Goal: Information Seeking & Learning: Learn about a topic

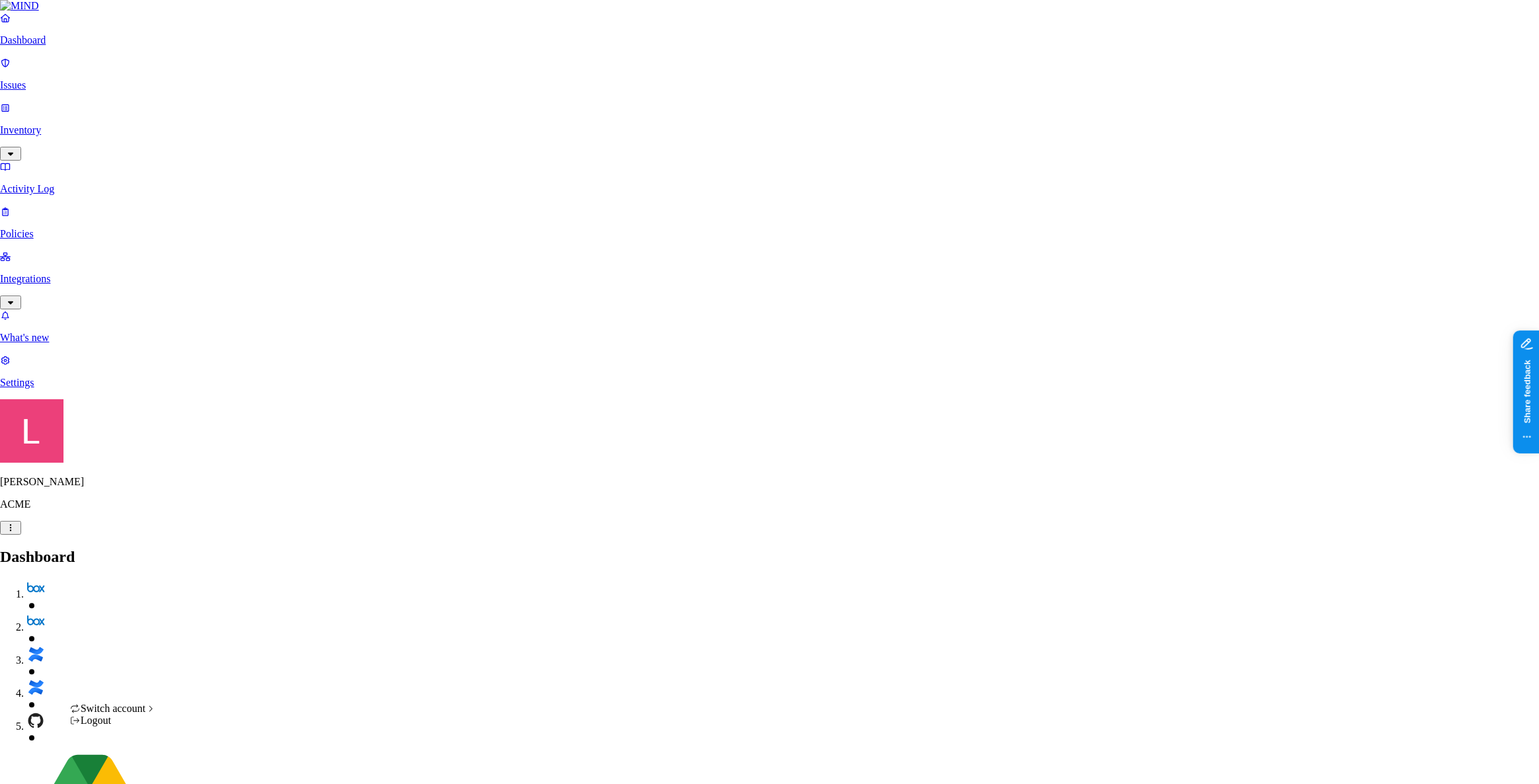
click at [247, 595] on span "National Geographic" at bounding box center [223, 589] width 89 height 11
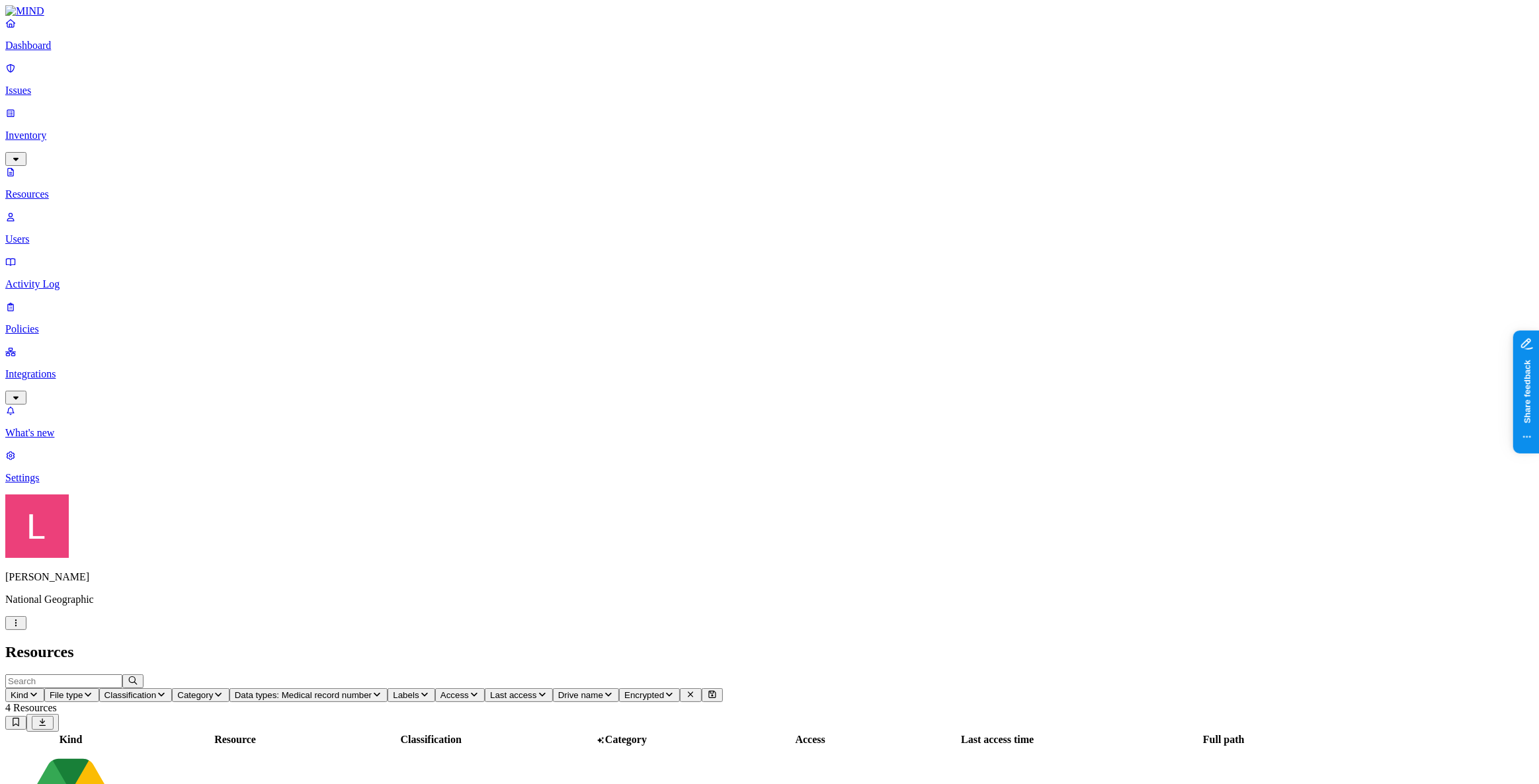
scroll to position [212, 0]
drag, startPoint x: 1159, startPoint y: 14, endPoint x: 771, endPoint y: 51, distance: 389.8
click at [83, 51] on link "Dashboard" at bounding box center [770, 34] width 1529 height 34
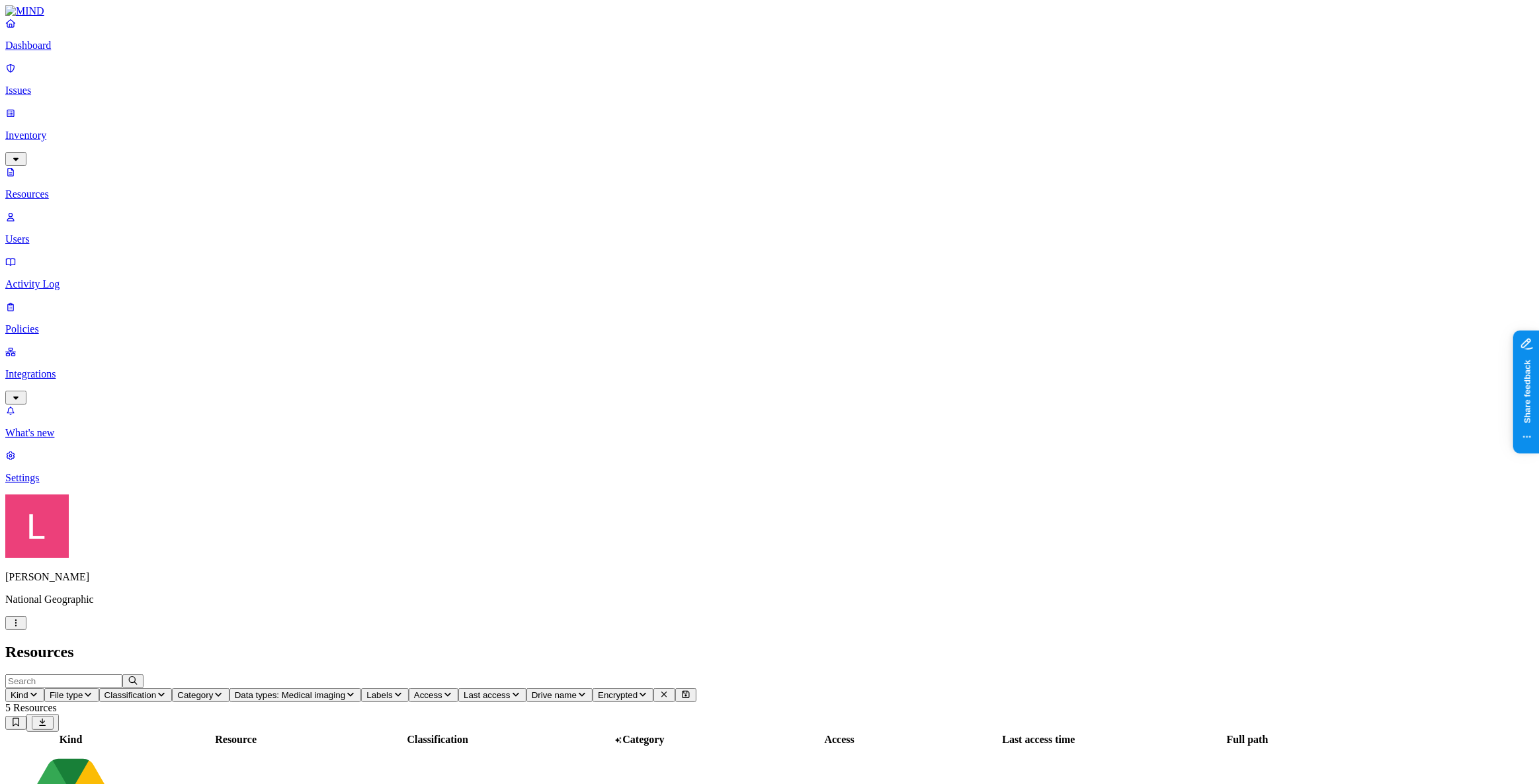
click at [74, 51] on p "Dashboard" at bounding box center [770, 45] width 1529 height 12
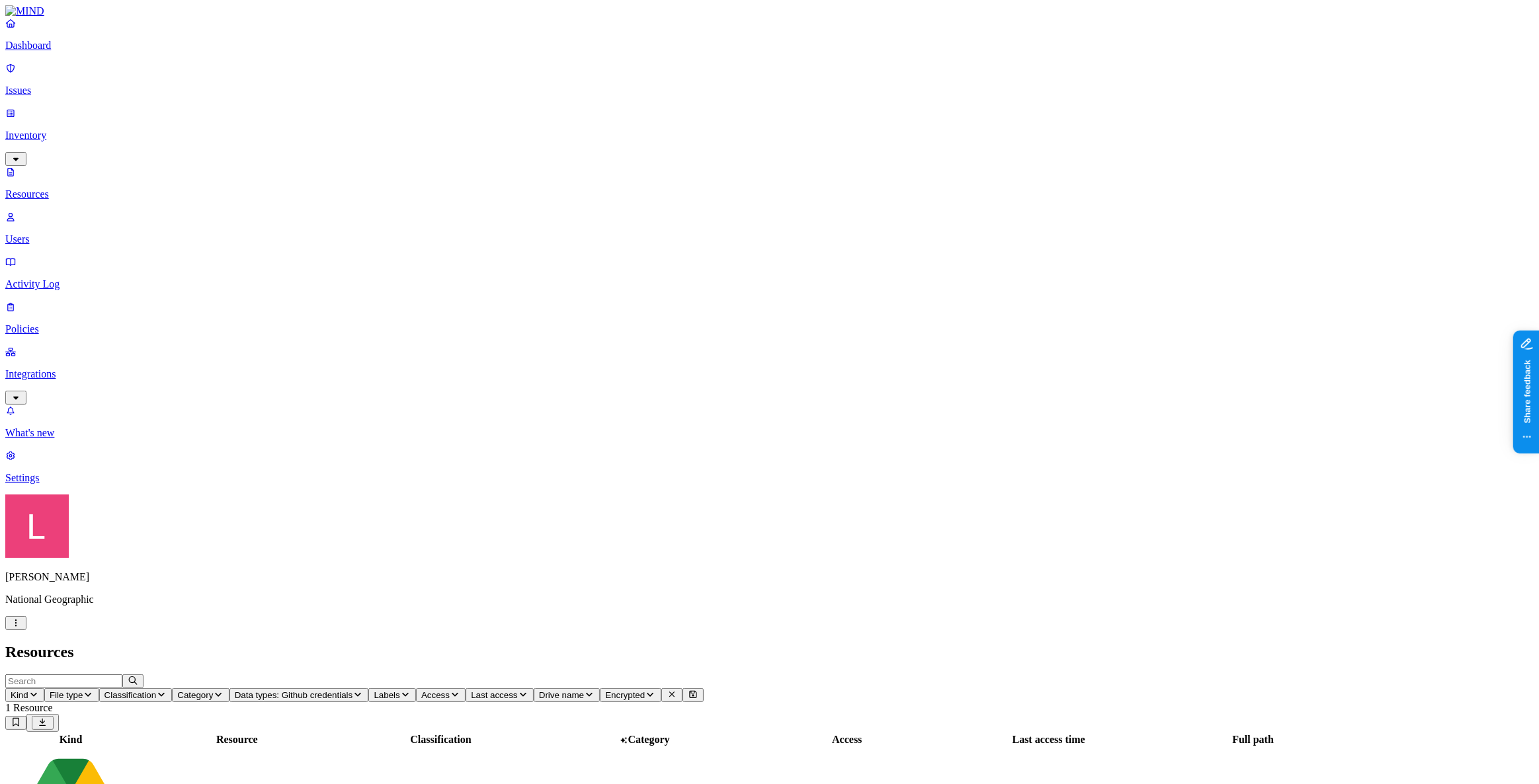
click at [101, 51] on p "Dashboard" at bounding box center [770, 45] width 1529 height 12
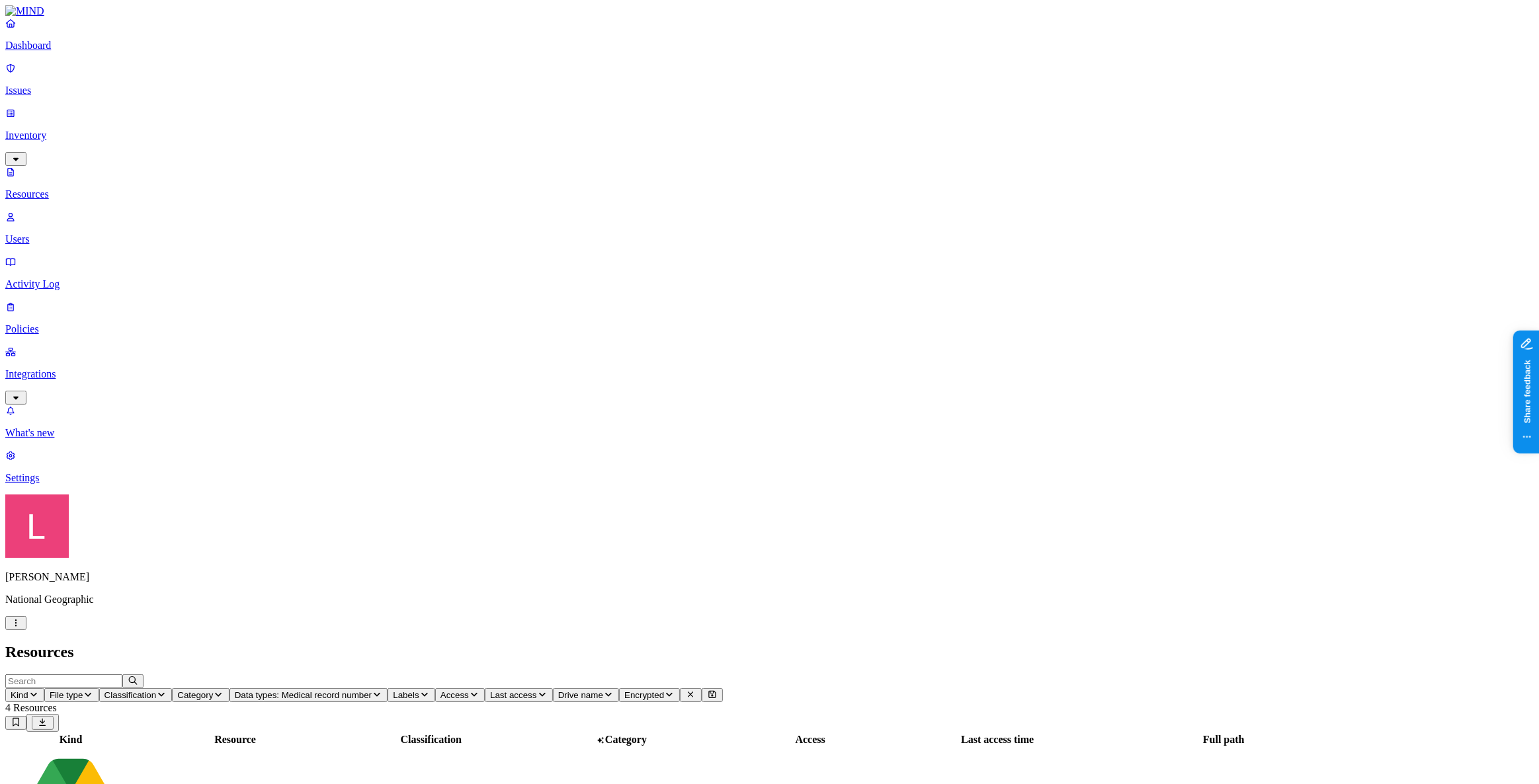
click at [54, 51] on p "Dashboard" at bounding box center [770, 45] width 1529 height 12
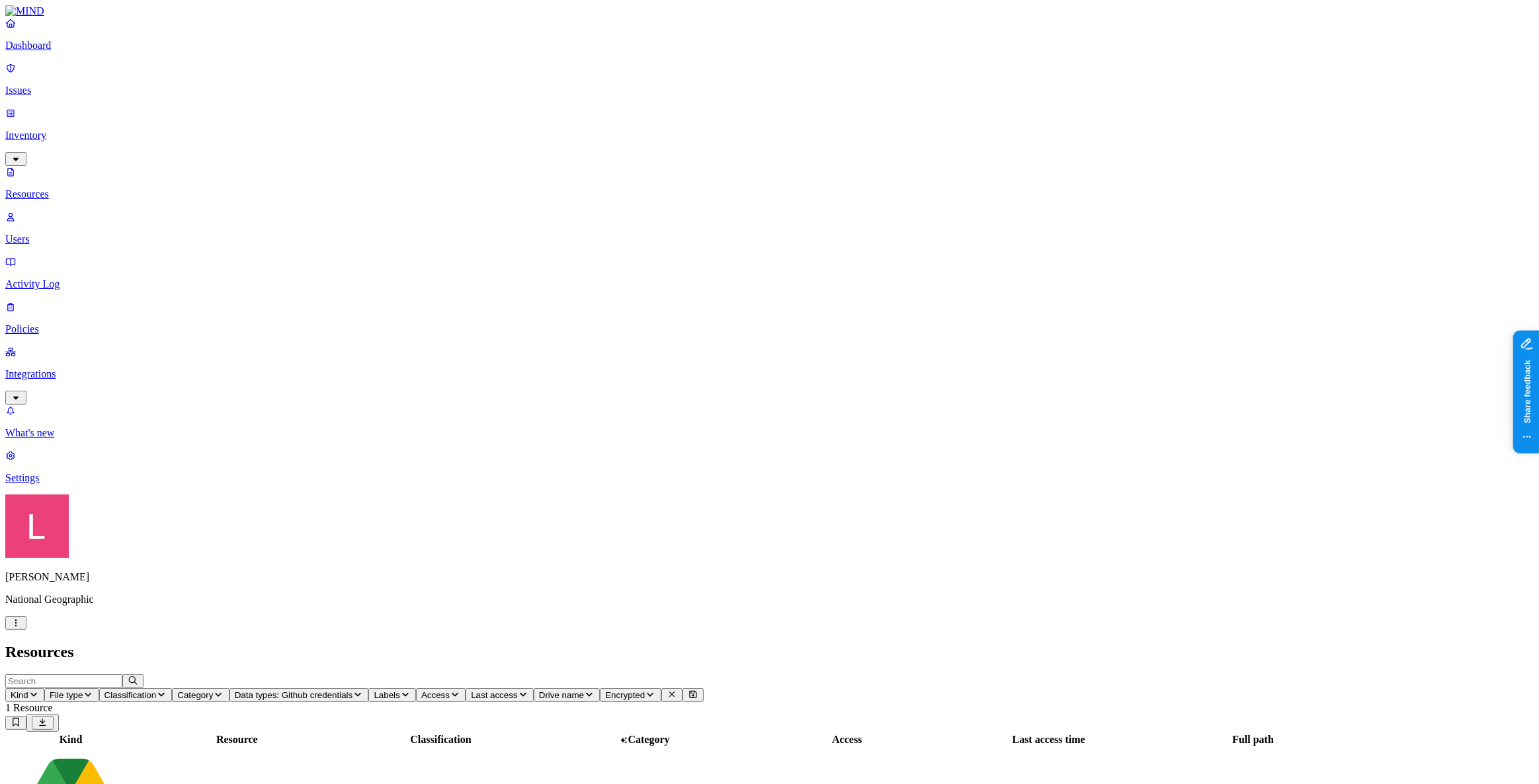
click at [59, 17] on link at bounding box center [770, 11] width 1529 height 12
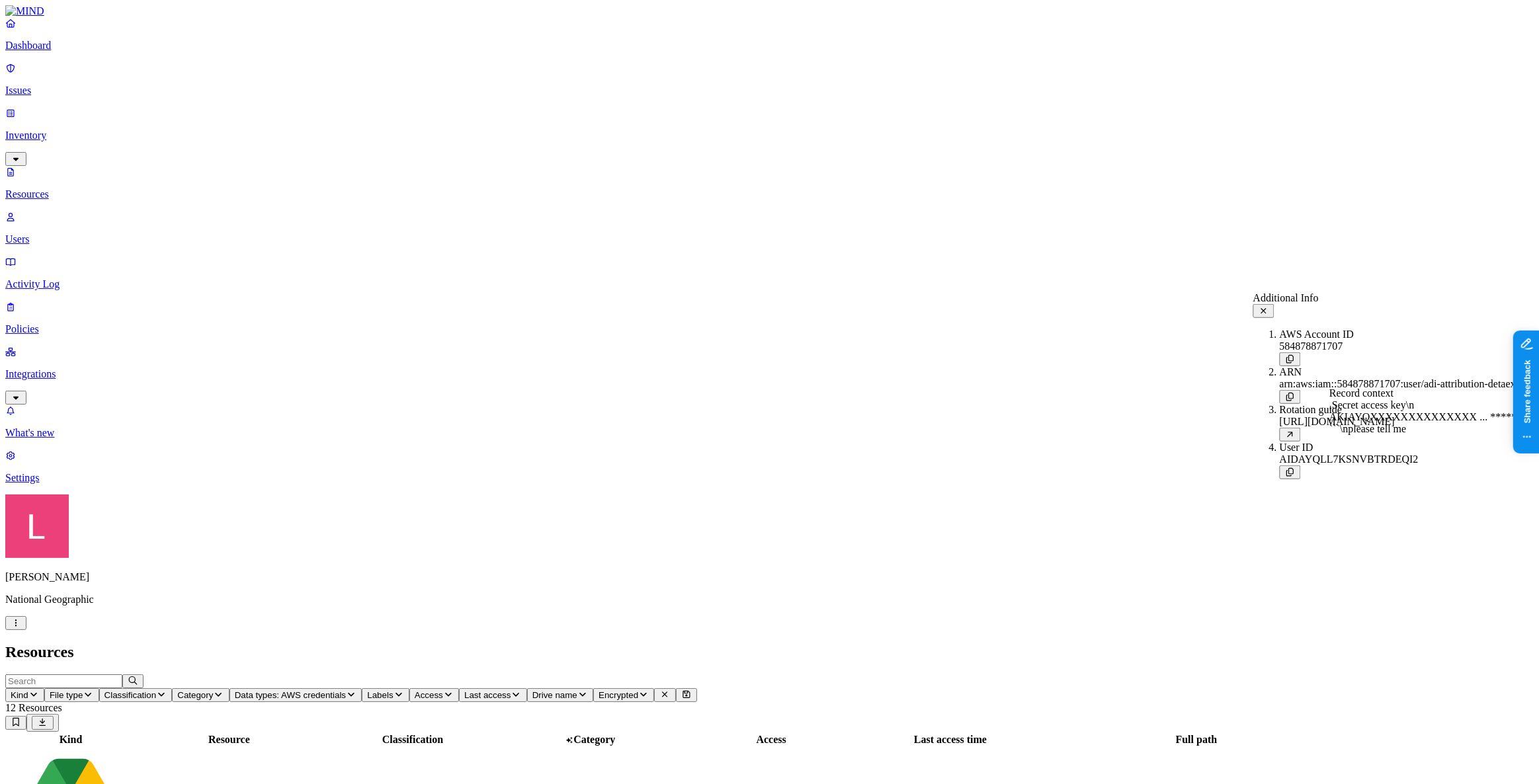
drag, startPoint x: 1357, startPoint y: 520, endPoint x: 1354, endPoint y: 526, distance: 6.7
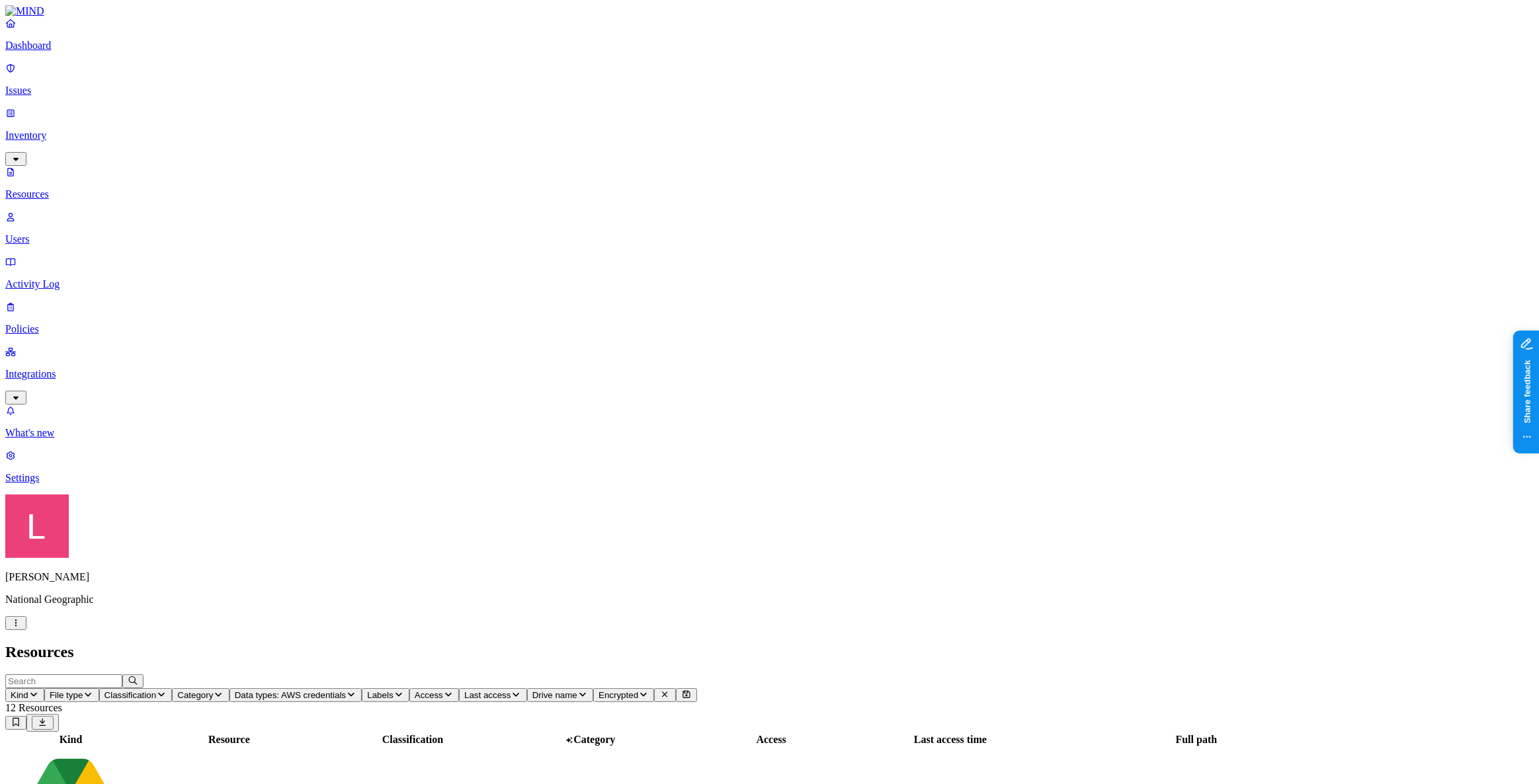
click at [59, 51] on p "Dashboard" at bounding box center [770, 45] width 1529 height 12
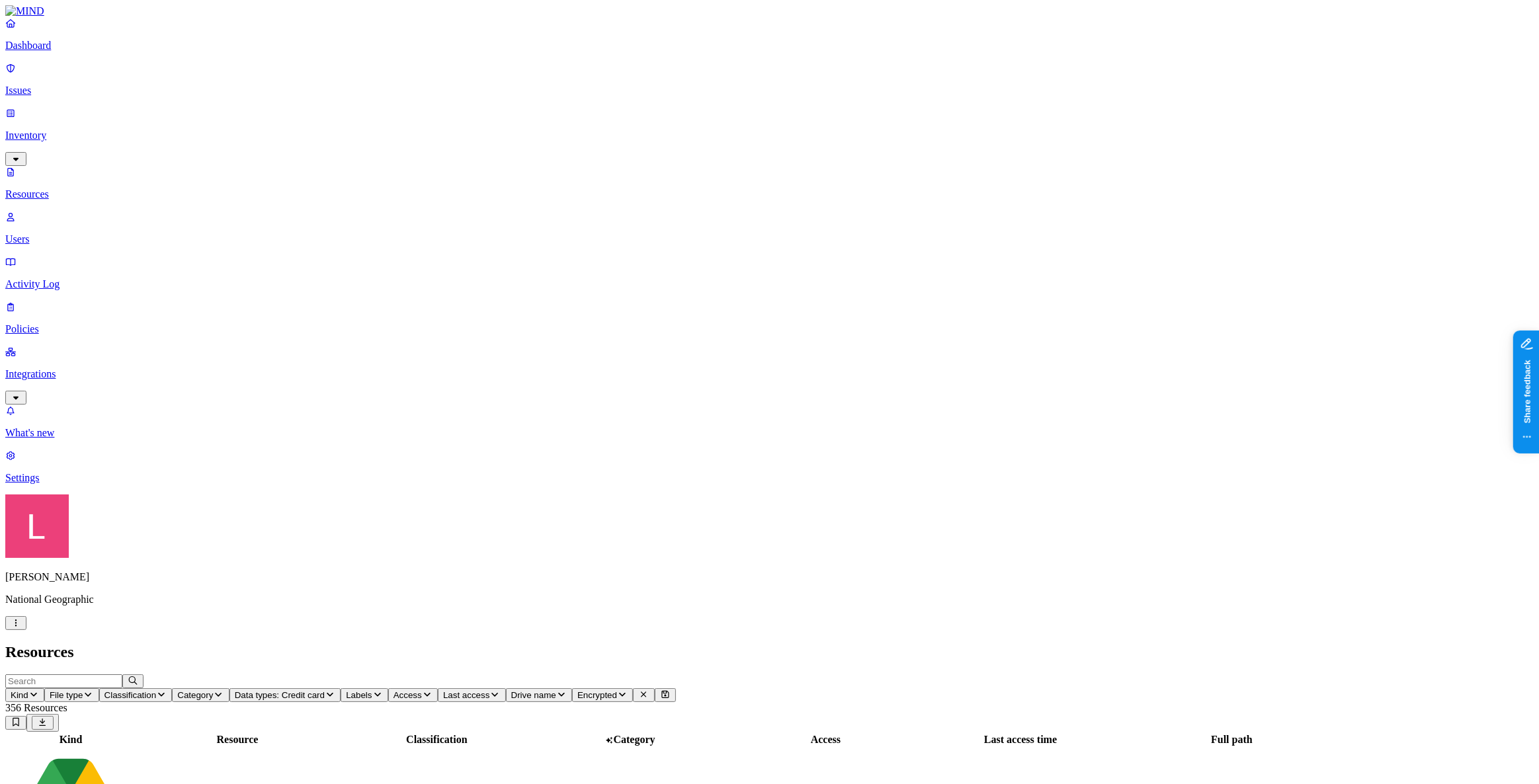
click at [422, 690] on span "Access" at bounding box center [408, 695] width 28 height 10
click at [388, 688] on button "Labels" at bounding box center [365, 695] width 48 height 14
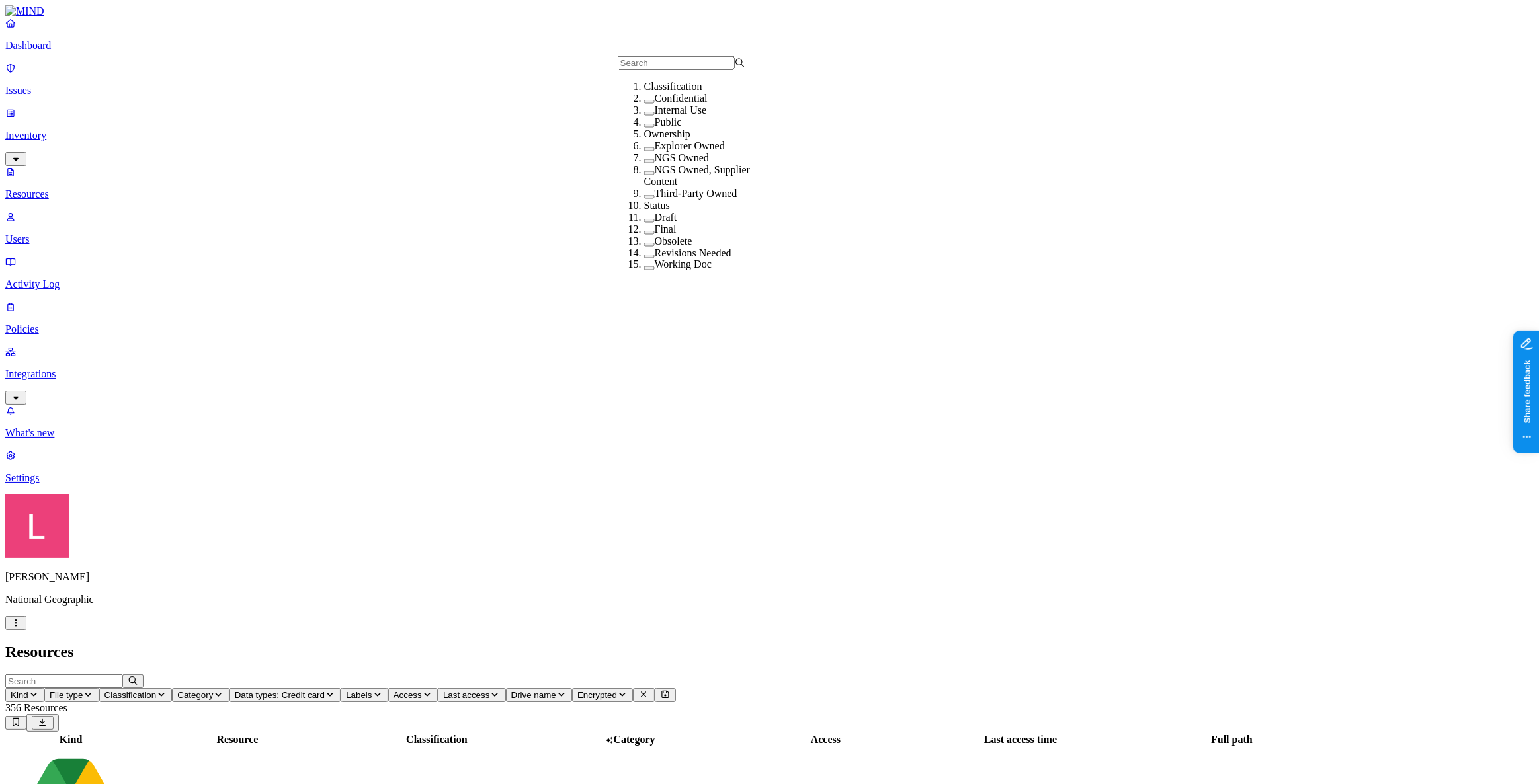
click at [490, 690] on span "Last access" at bounding box center [466, 695] width 46 height 10
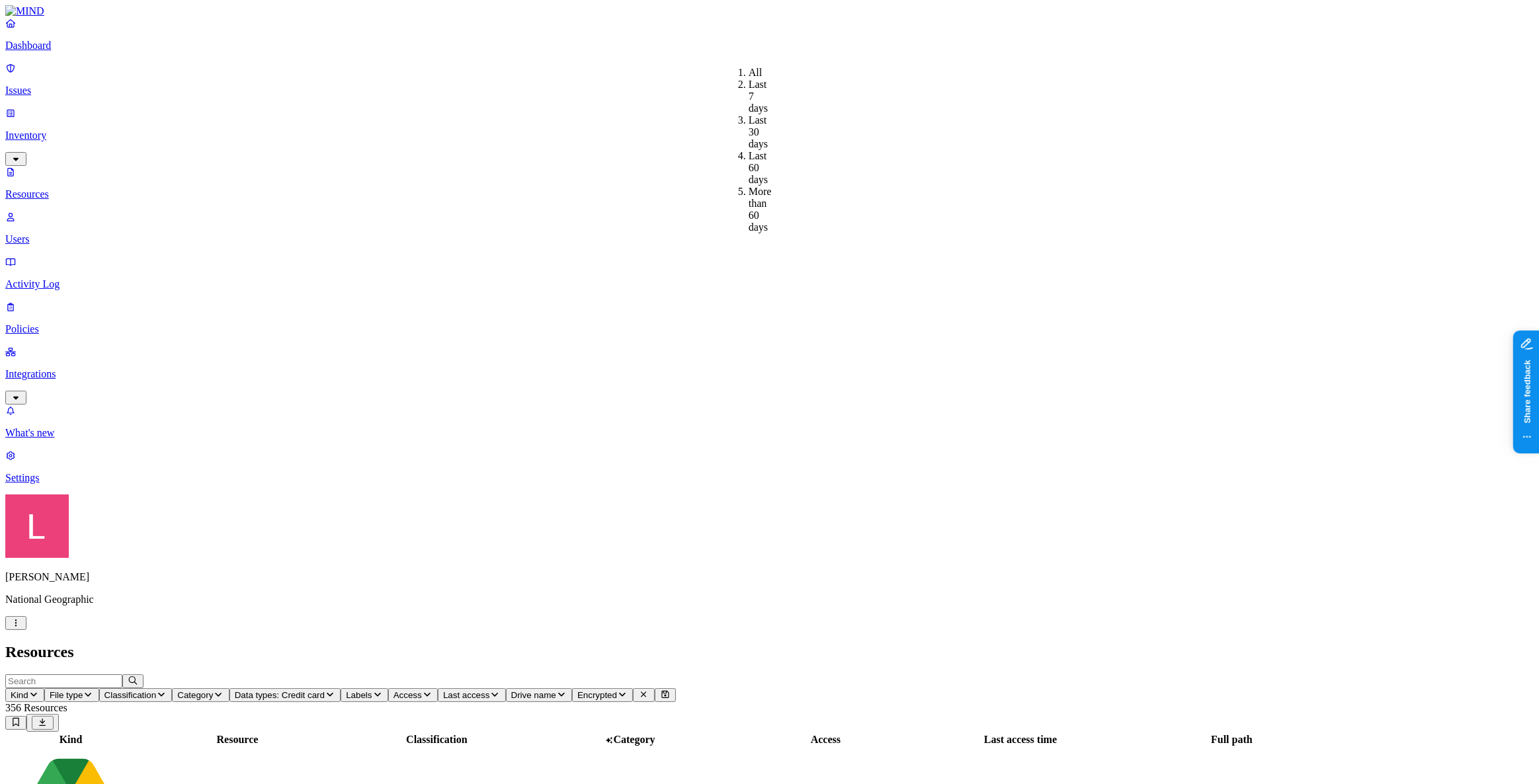
click at [556, 690] on span "Drive name" at bounding box center [534, 695] width 45 height 10
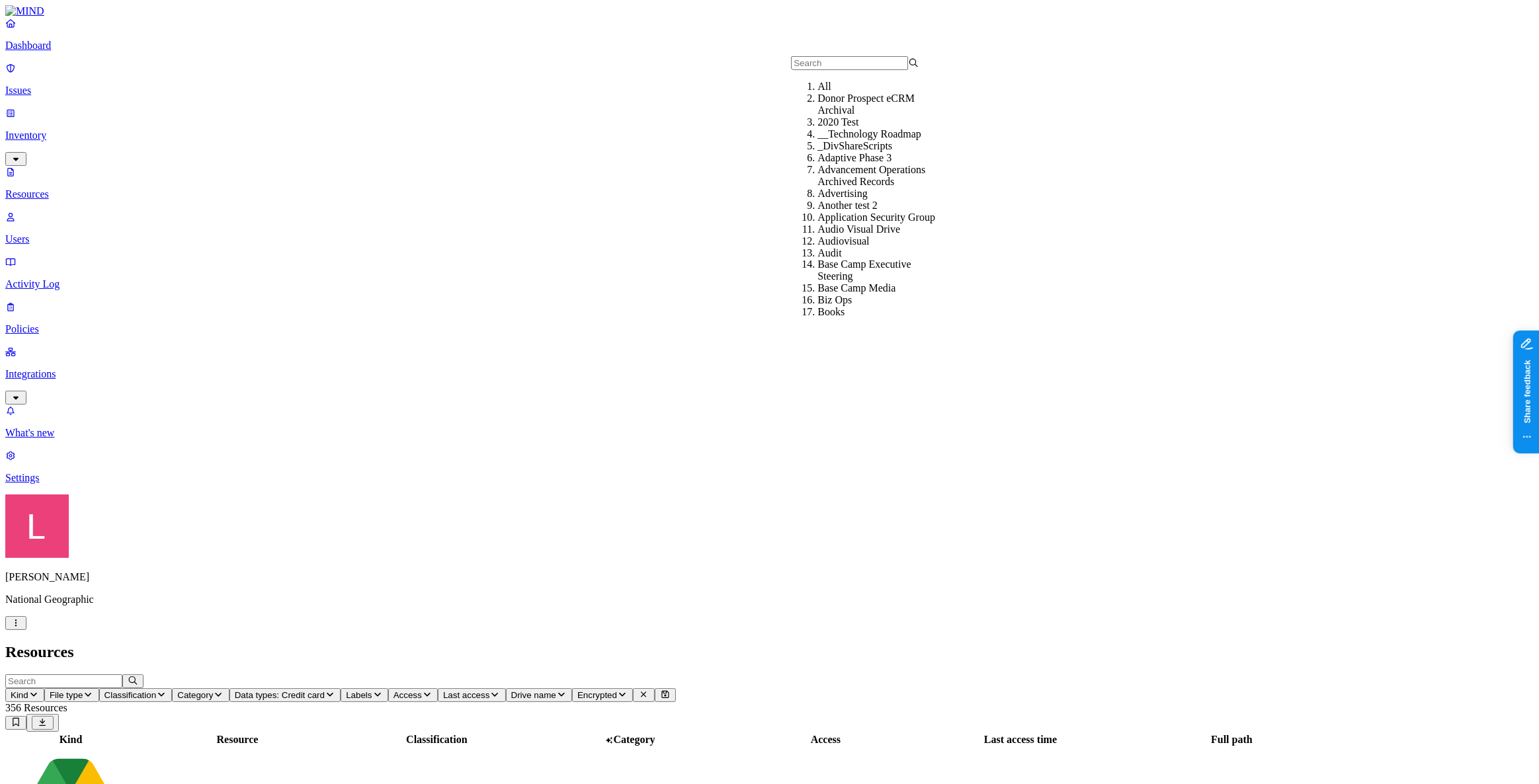
click at [438, 688] on button "Access" at bounding box center [413, 695] width 50 height 14
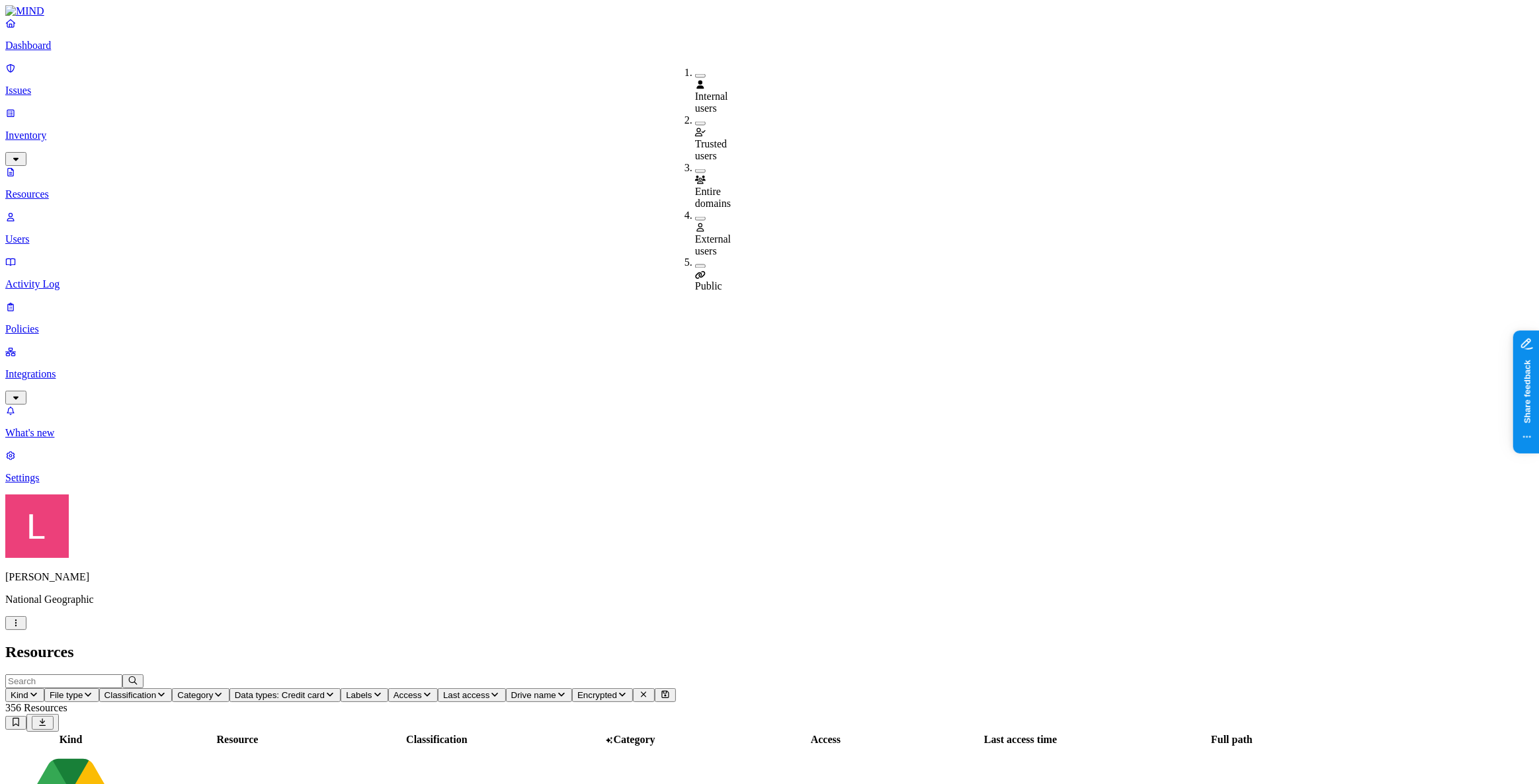
click at [695, 264] on button "button" at bounding box center [700, 266] width 10 height 4
click at [661, 643] on h2 "Resources" at bounding box center [770, 652] width 1529 height 18
click at [83, 51] on p "Dashboard" at bounding box center [770, 45] width 1529 height 12
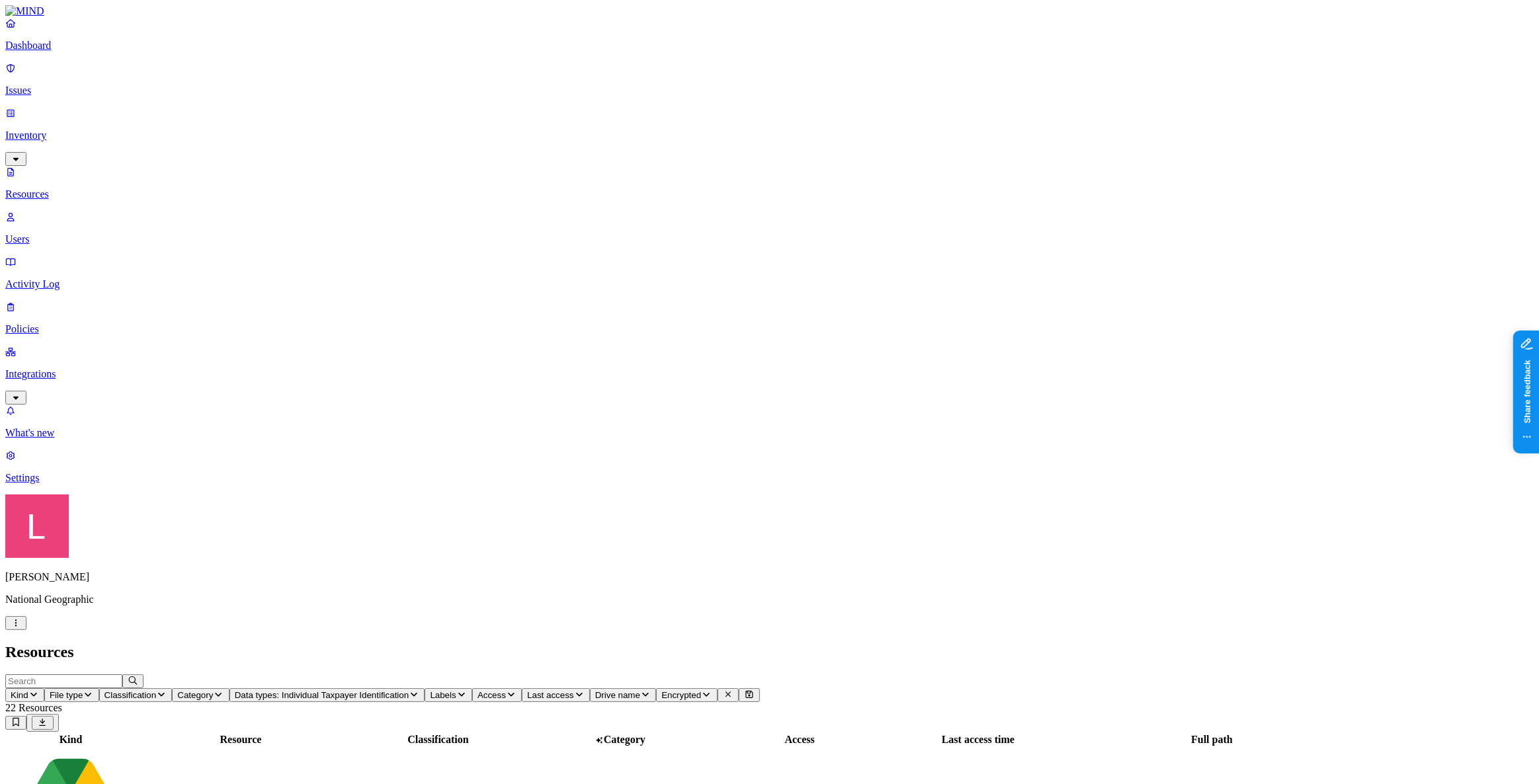
click at [78, 51] on p "Dashboard" at bounding box center [770, 45] width 1529 height 12
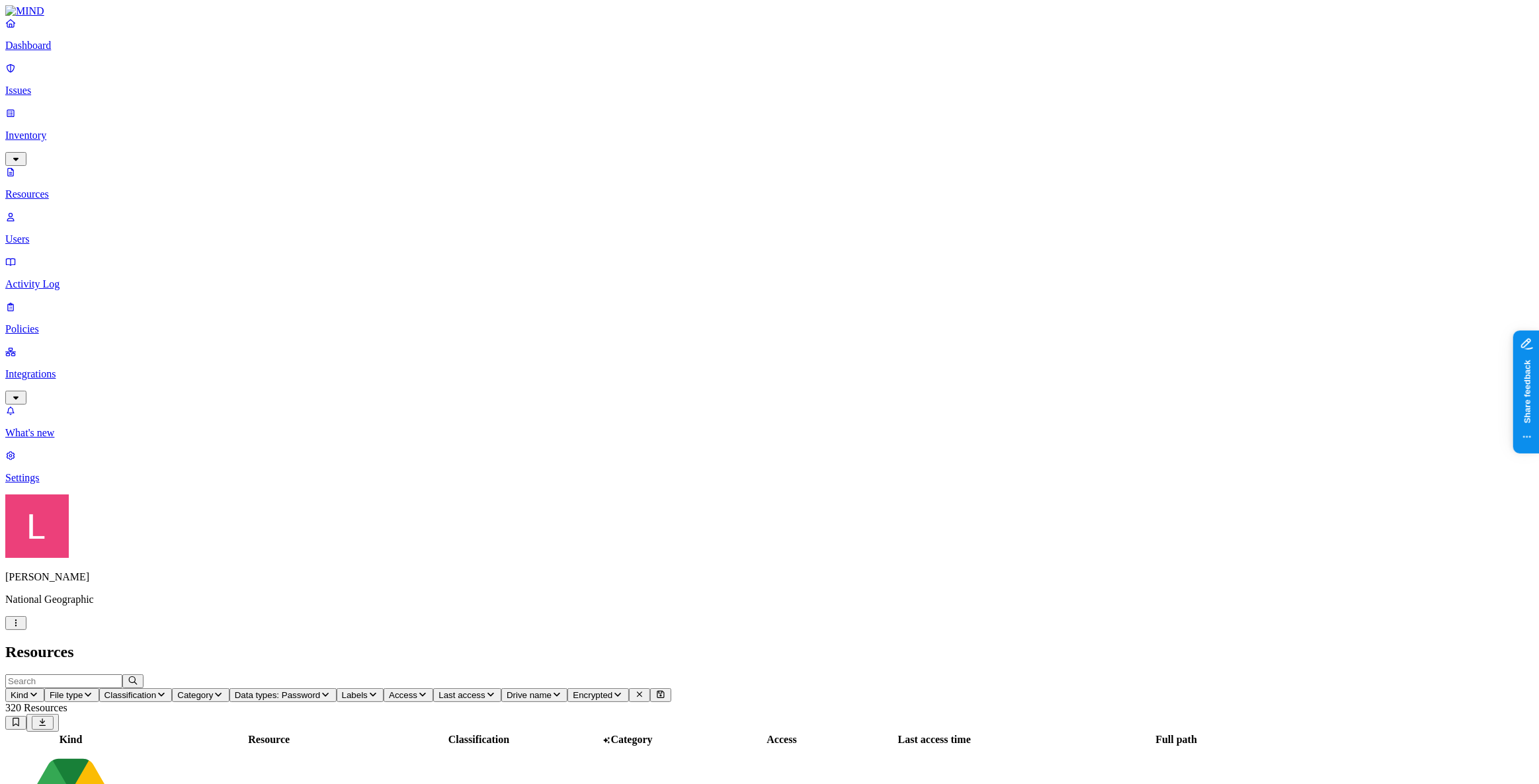
click at [417, 690] on span "Access" at bounding box center [403, 695] width 28 height 10
click at [691, 257] on div "Public" at bounding box center [691, 275] width 0 height 36
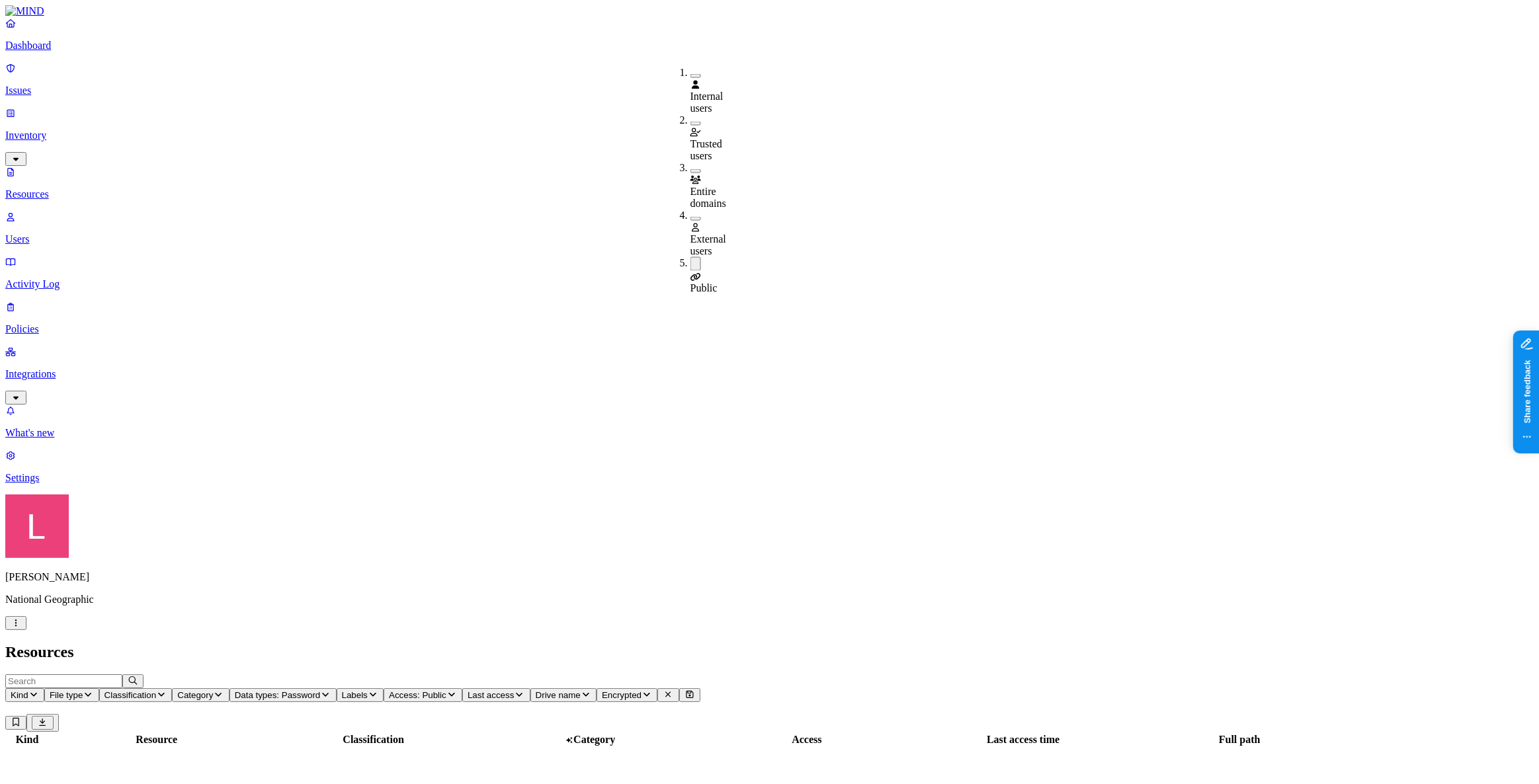
click at [609, 643] on h2 "Resources" at bounding box center [770, 652] width 1529 height 18
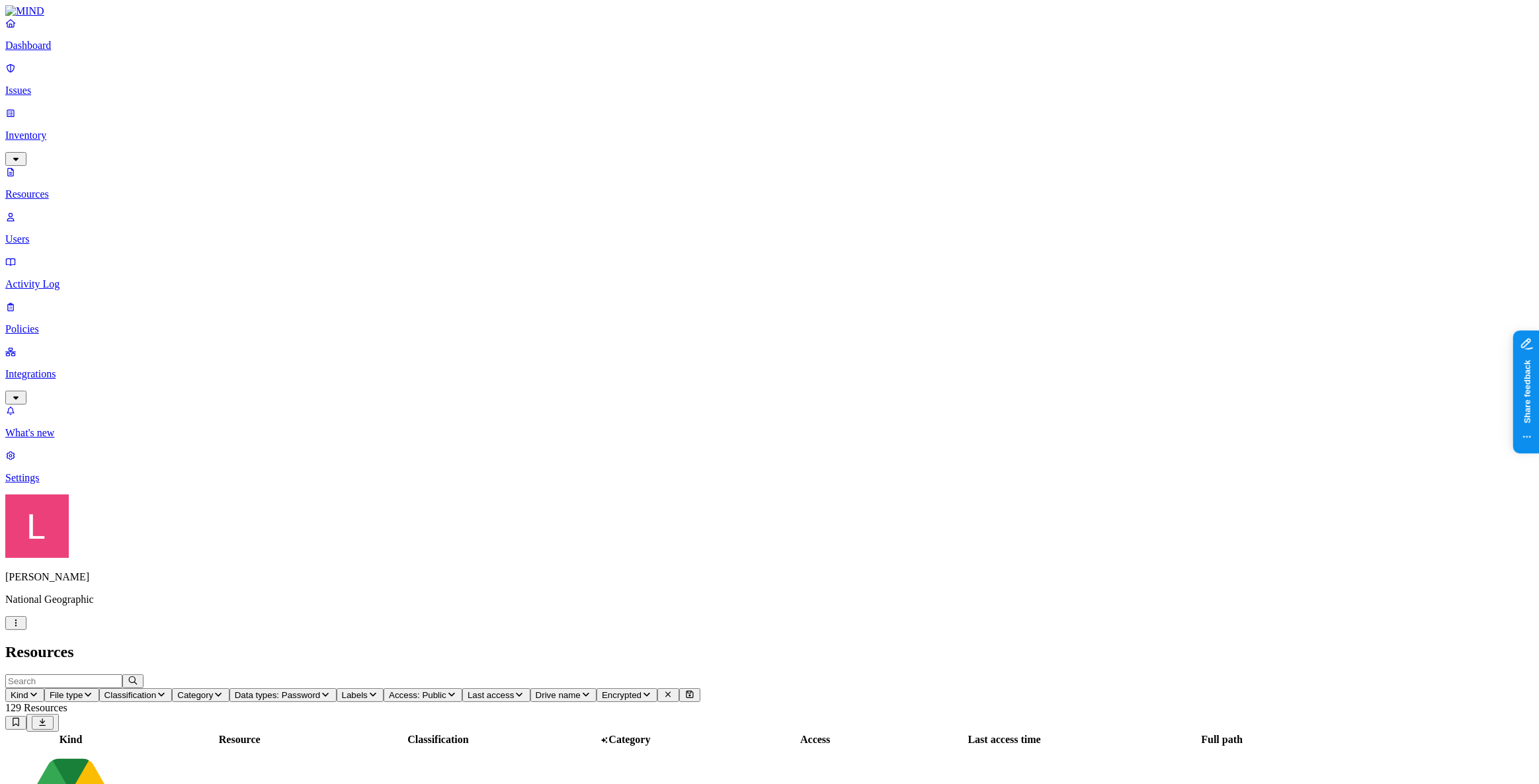
scroll to position [138, 0]
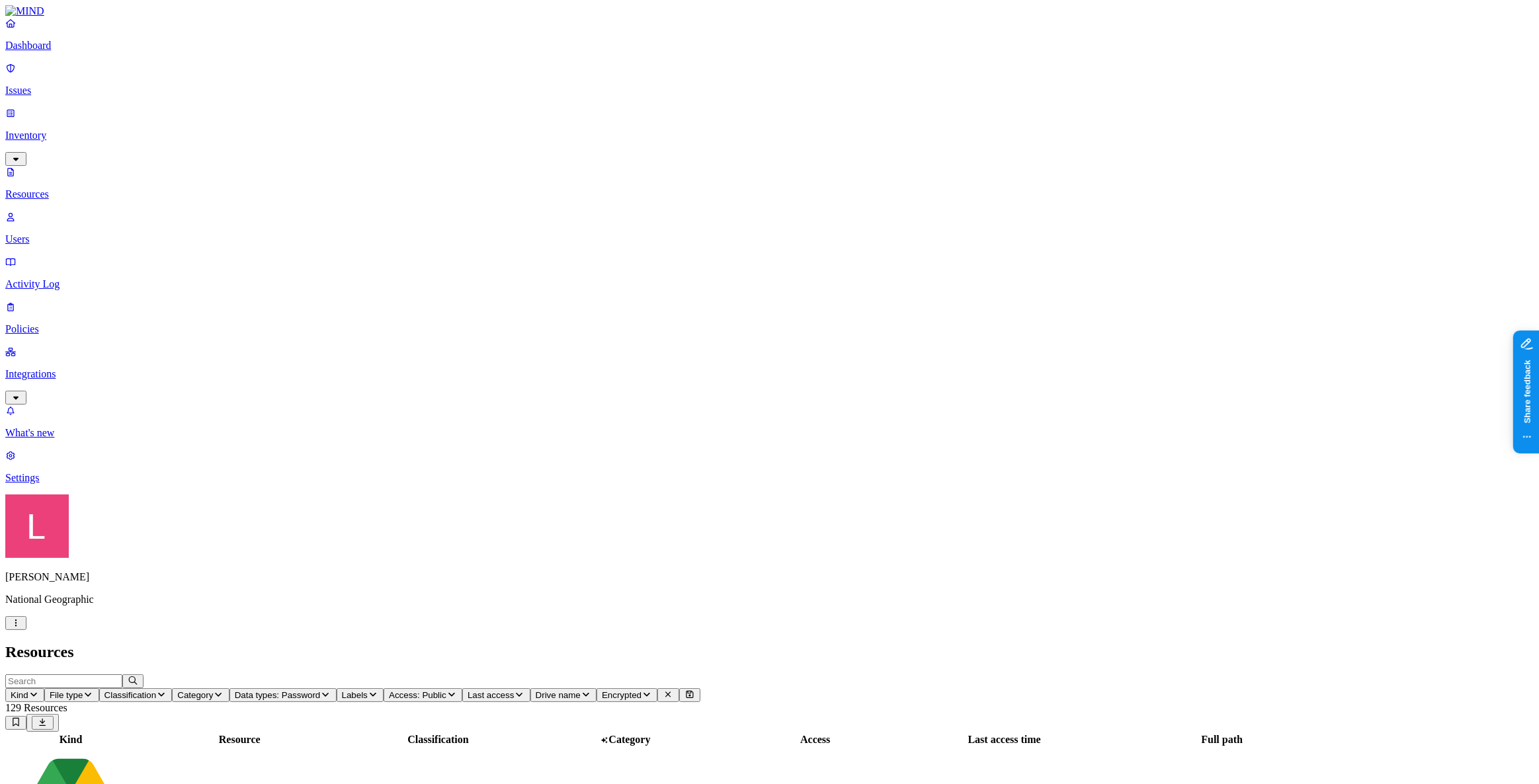
click at [71, 68] on div "Dashboard Issues Inventory Resources Users Activity Log Policies Integrations" at bounding box center [770, 211] width 1529 height 388
click at [68, 51] on p "Dashboard" at bounding box center [770, 45] width 1529 height 12
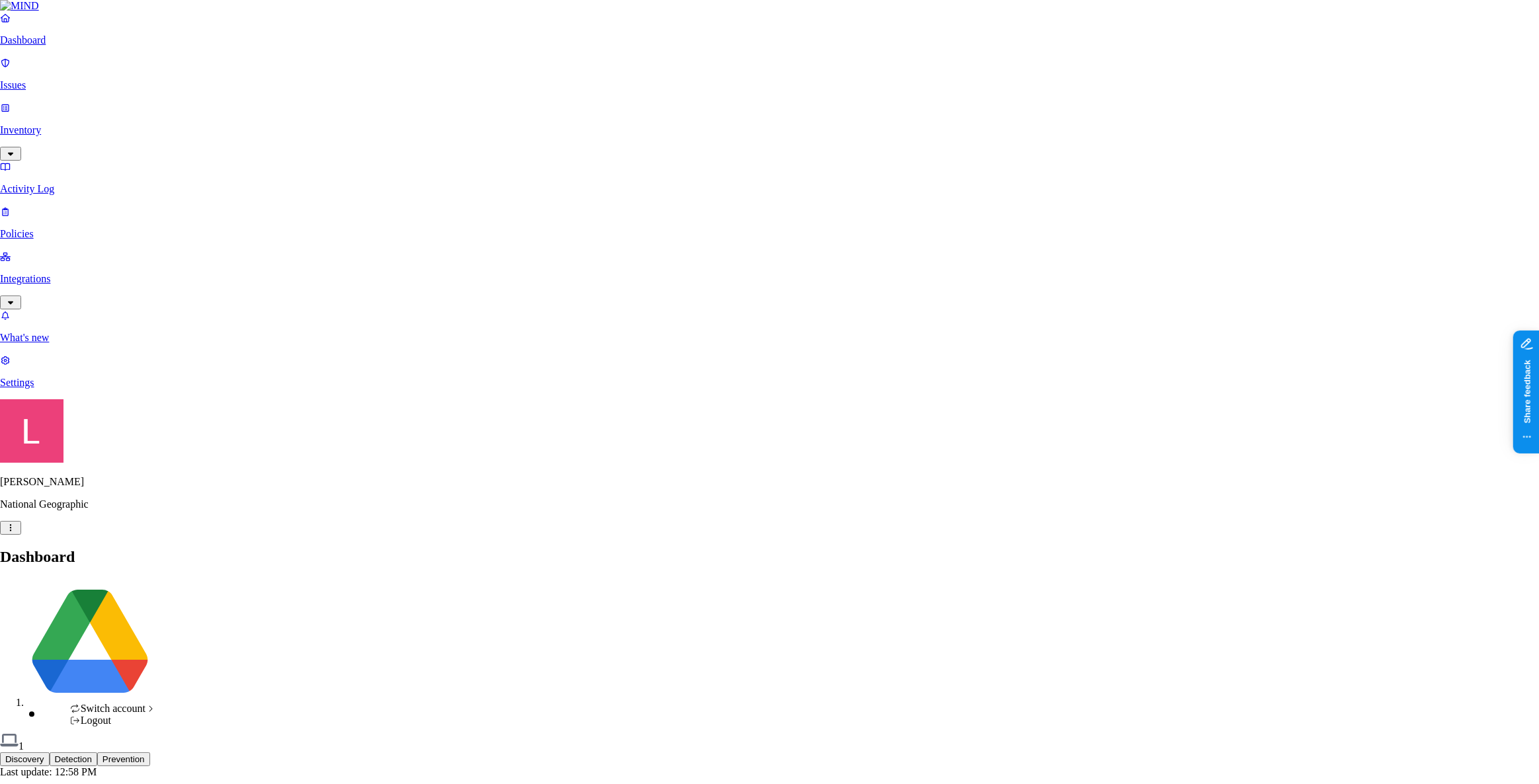
click at [208, 572] on div "CloudBees" at bounding box center [243, 566] width 128 height 12
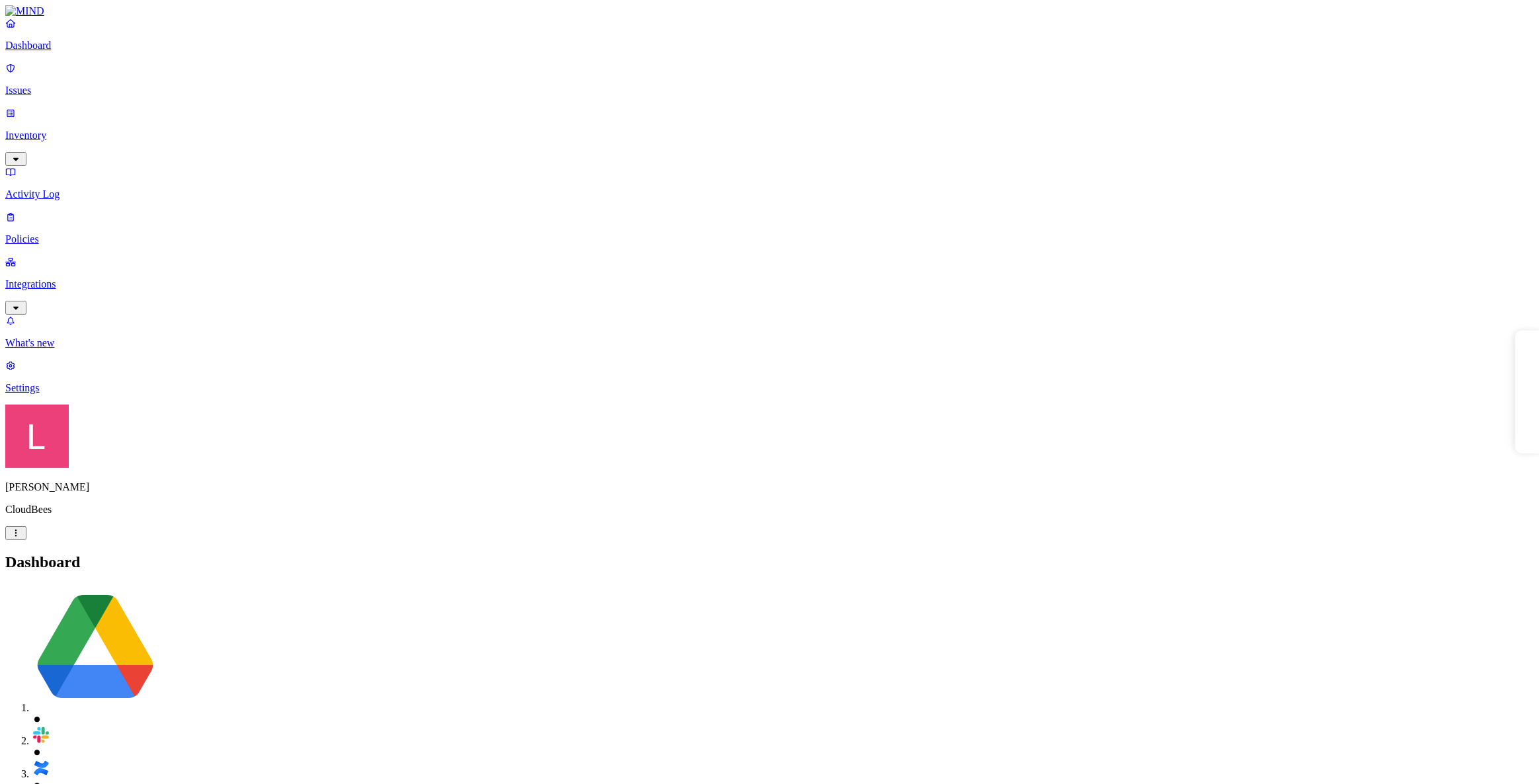
click at [69, 195] on nav "Dashboard Issues Inventory Activity Log Policies Integrations What's new Settin…" at bounding box center [770, 205] width 1529 height 377
click at [77, 256] on link "Integrations" at bounding box center [770, 284] width 1529 height 57
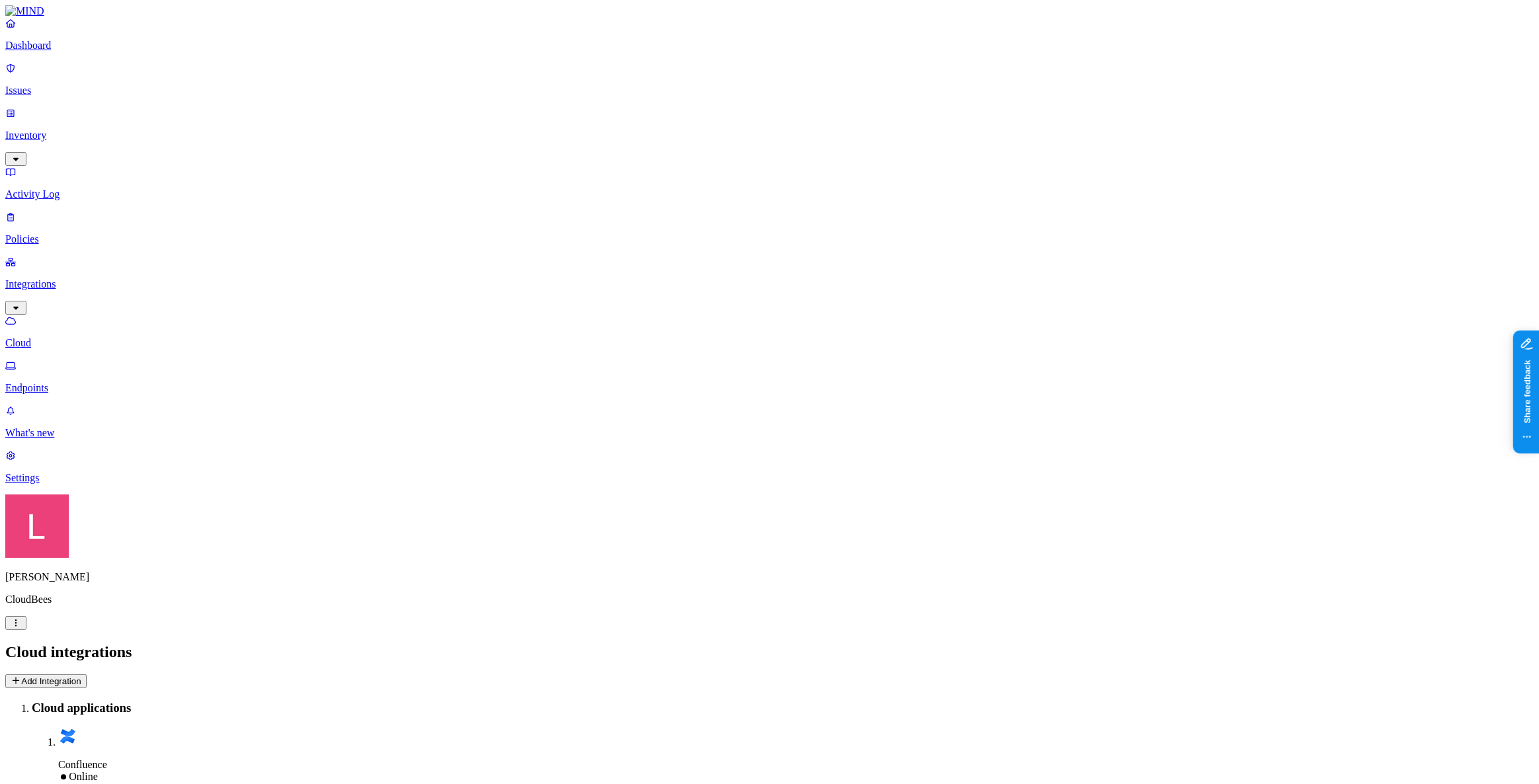
click at [87, 230] on nav "Dashboard Issues Inventory Activity Log Policies Integrations Cloud Endpoints W…" at bounding box center [770, 250] width 1529 height 466
click at [87, 382] on p "Endpoints" at bounding box center [770, 388] width 1529 height 12
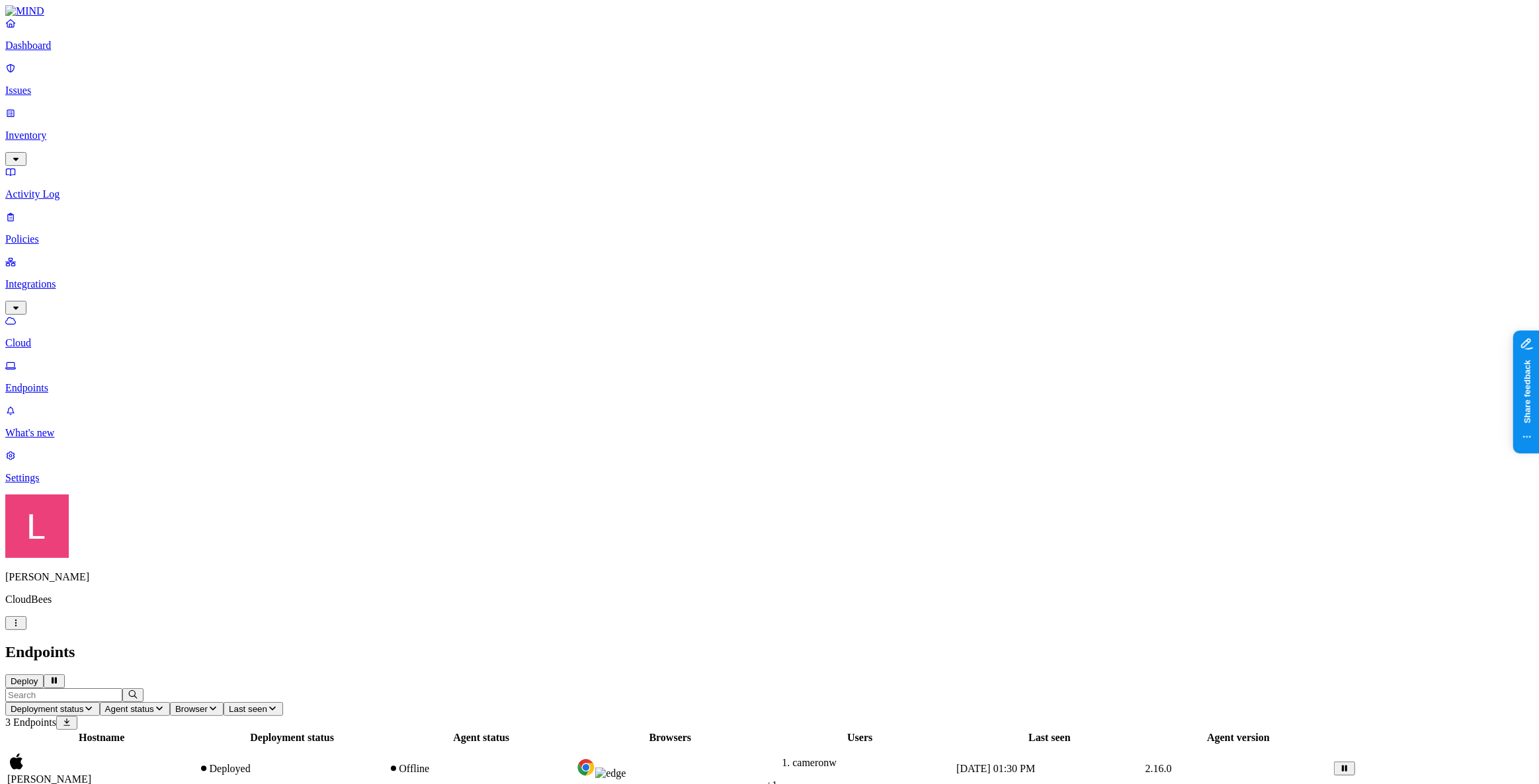
click at [196, 752] on div "cameron white" at bounding box center [101, 768] width 188 height 33
click at [53, 51] on p "Dashboard" at bounding box center [770, 45] width 1529 height 12
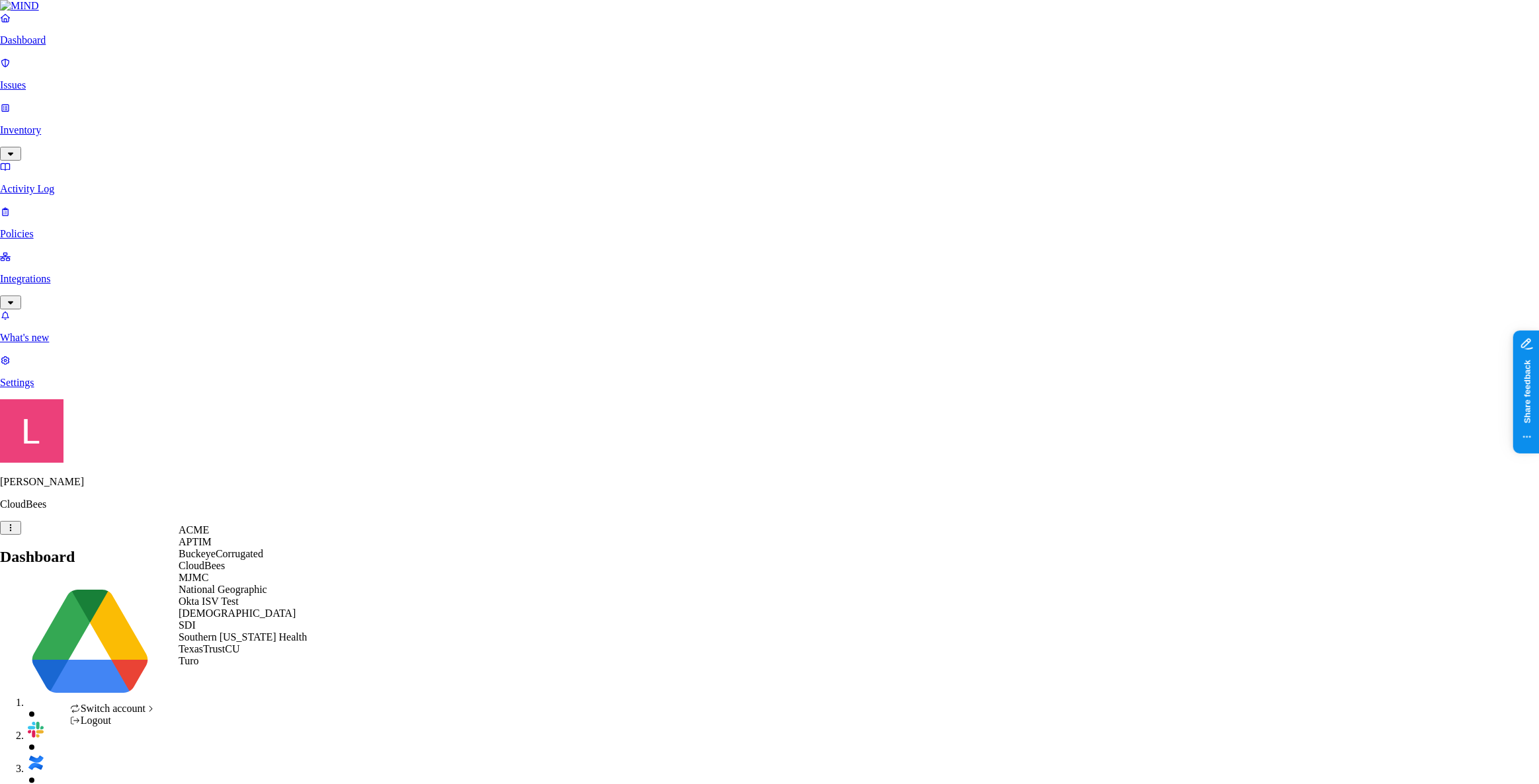
click at [259, 595] on span "National Geographic" at bounding box center [223, 589] width 89 height 11
